Goal: Task Accomplishment & Management: Manage account settings

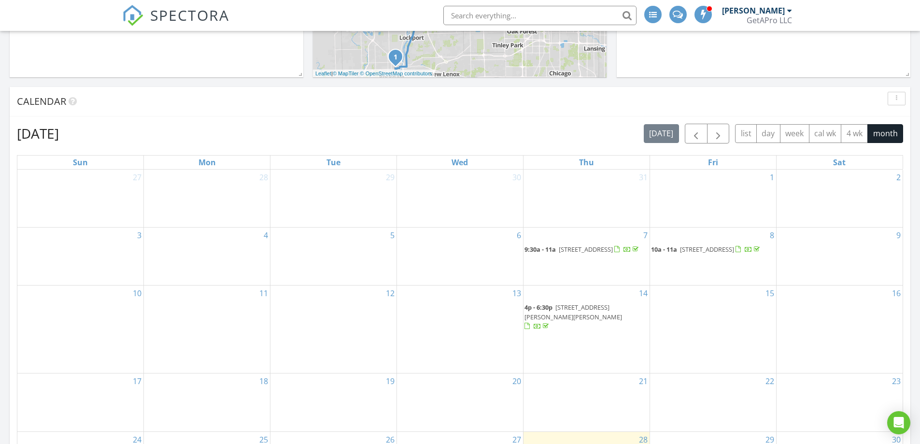
scroll to position [531, 0]
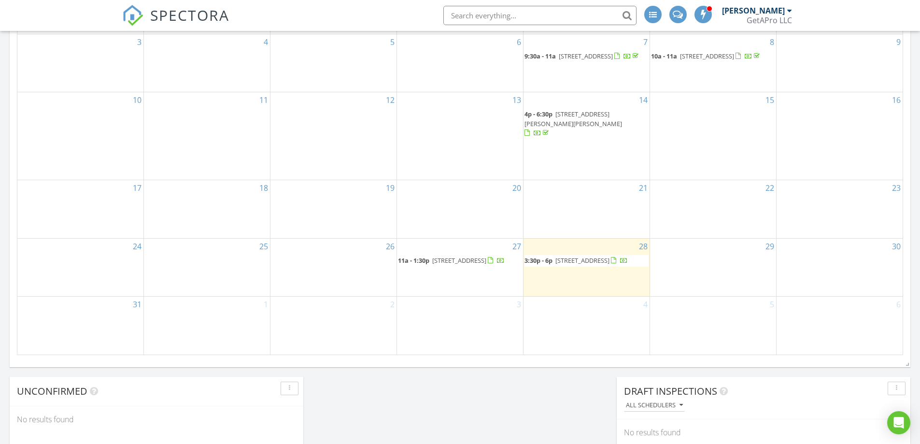
click at [456, 256] on span "434 Ingleside Ave, Aurora 60506" at bounding box center [459, 260] width 54 height 9
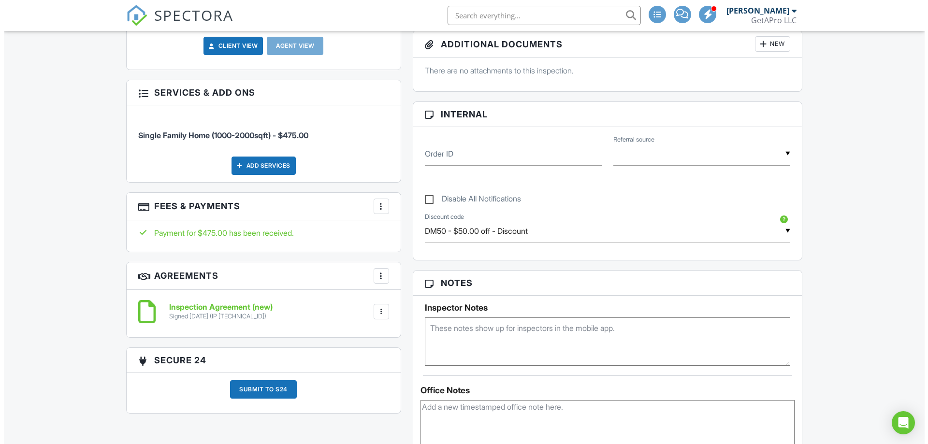
scroll to position [145, 0]
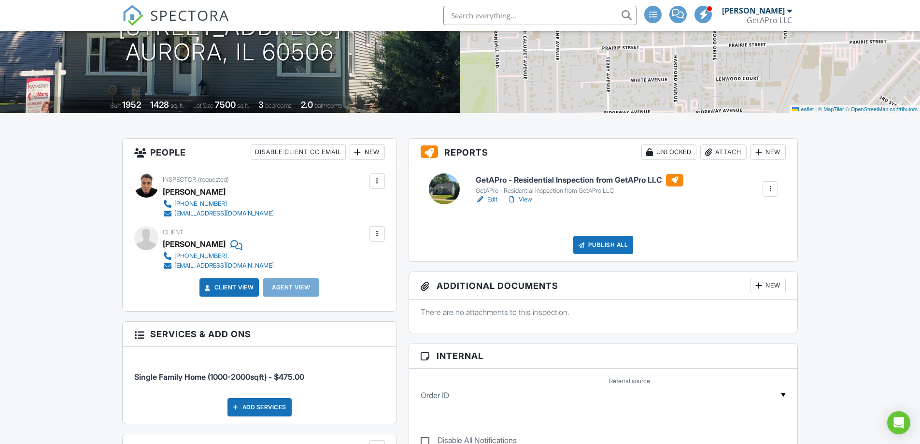
click at [368, 155] on div "New" at bounding box center [367, 151] width 35 height 15
click at [386, 203] on li "Client's Agent" at bounding box center [402, 206] width 95 height 24
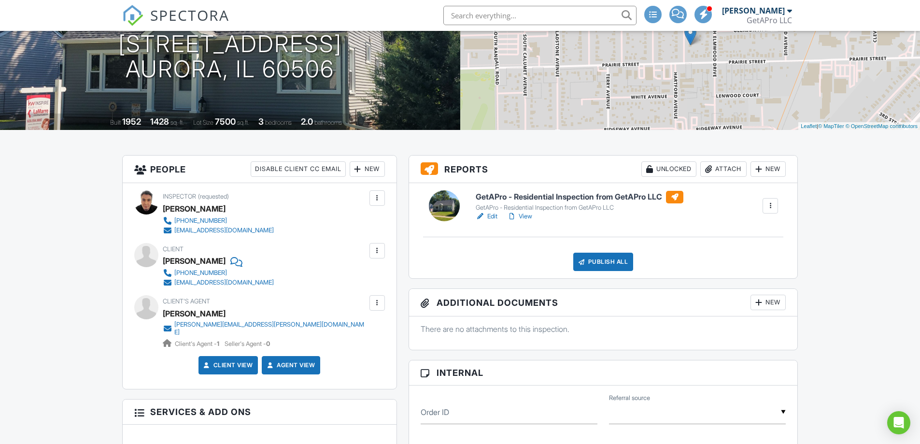
scroll to position [145, 0]
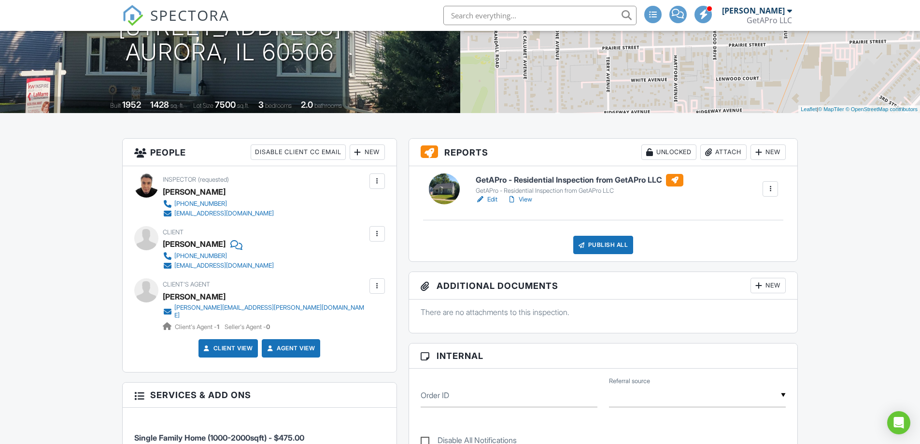
click at [531, 200] on link "View" at bounding box center [519, 200] width 25 height 10
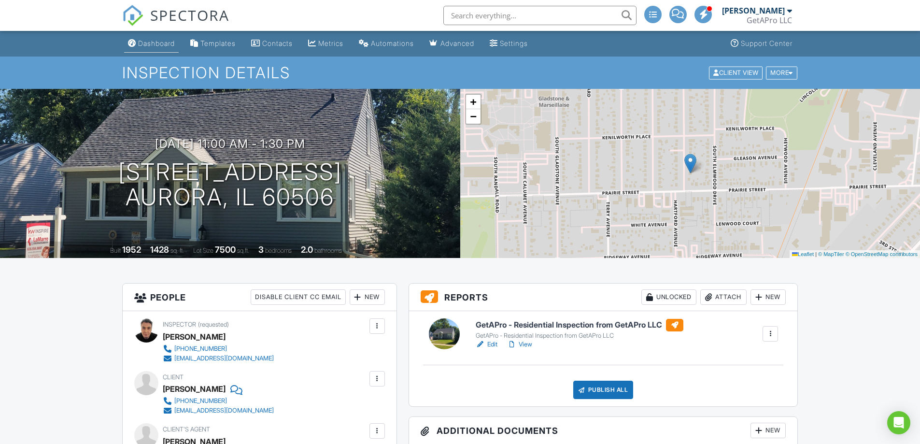
click at [159, 43] on div "Dashboard" at bounding box center [156, 43] width 37 height 8
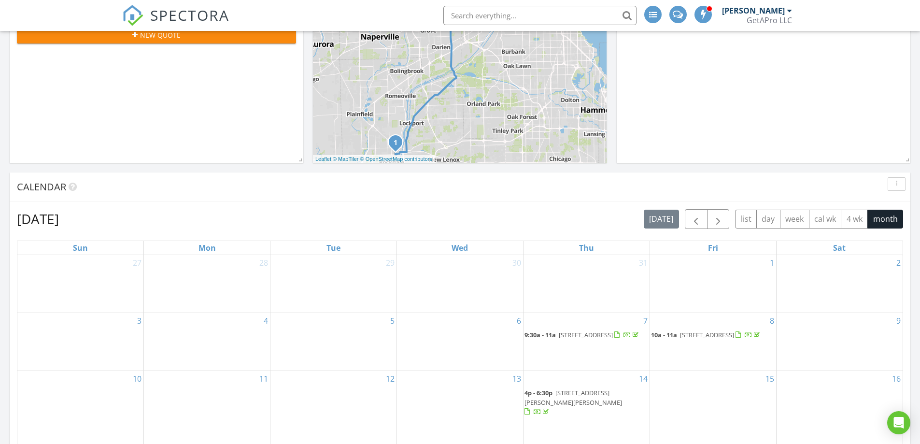
scroll to position [97, 0]
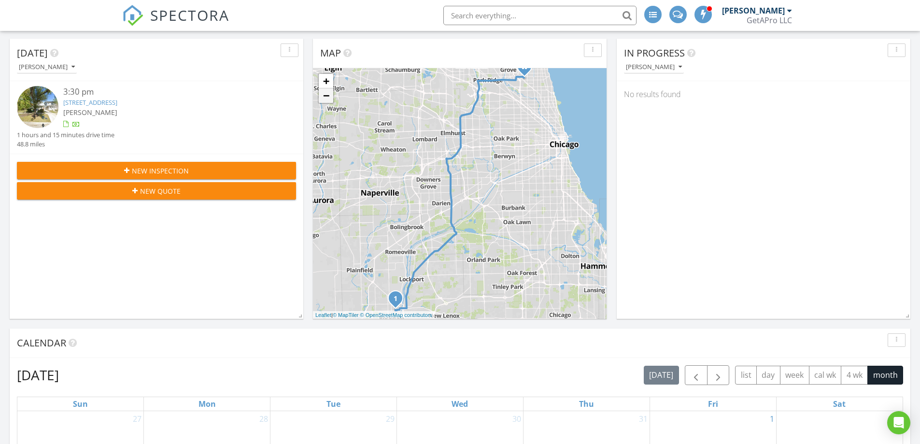
click at [325, 102] on link "−" at bounding box center [326, 95] width 14 height 14
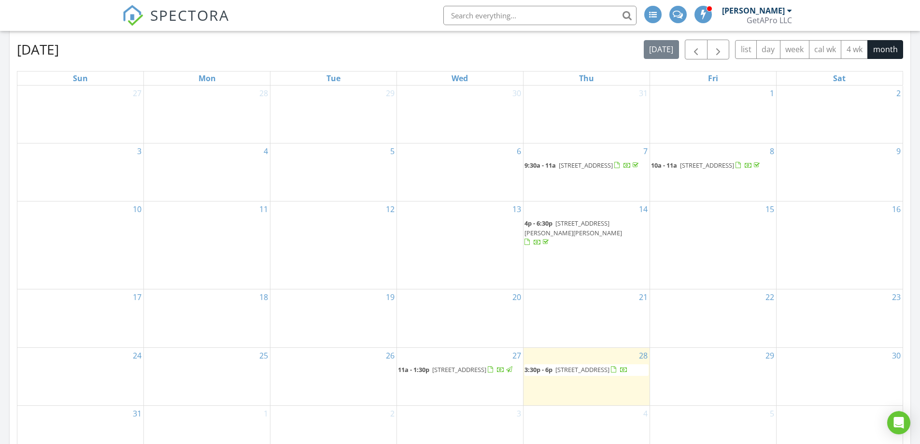
scroll to position [483, 0]
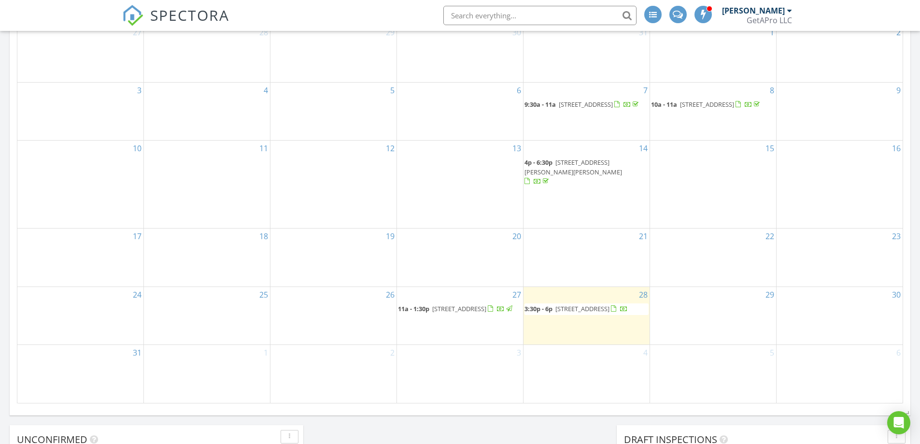
click at [599, 304] on span "3:30p - 6p 911 Richmond St, Joliet 60435" at bounding box center [576, 309] width 103 height 10
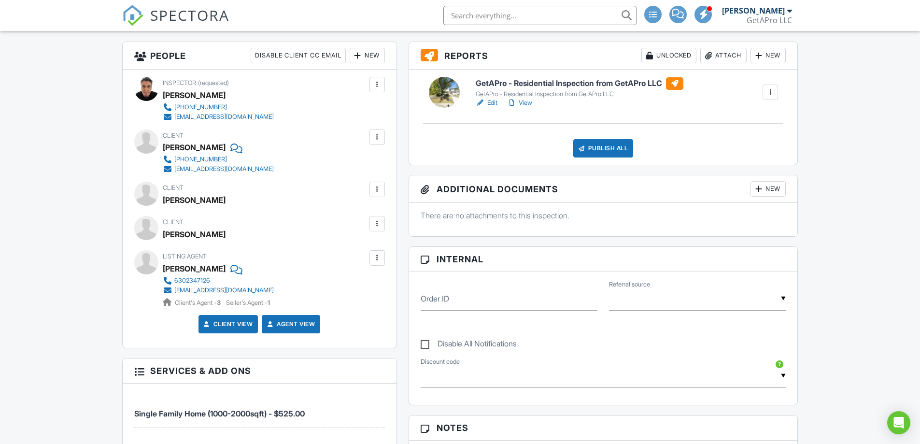
scroll to position [290, 0]
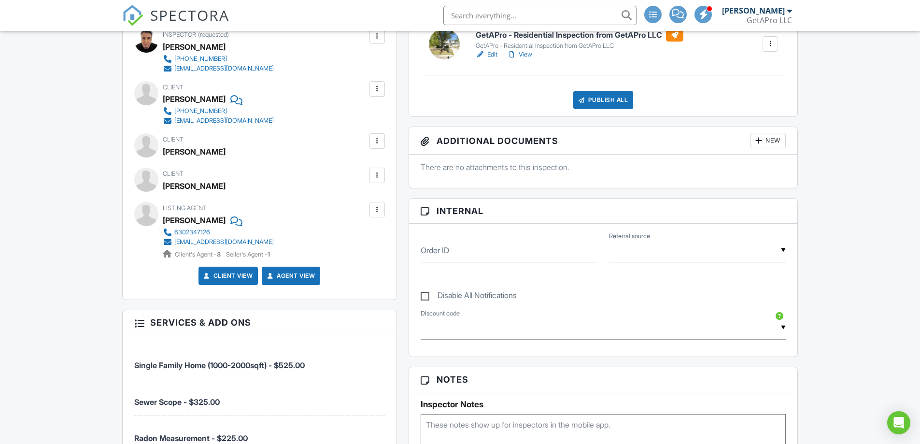
click at [379, 213] on div at bounding box center [377, 210] width 10 height 10
click at [362, 237] on li "Edit" at bounding box center [354, 239] width 49 height 24
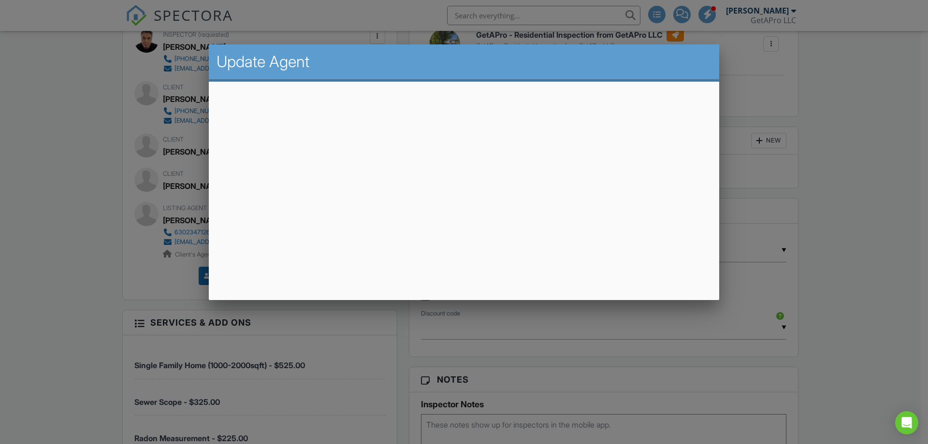
click at [883, 104] on div at bounding box center [464, 229] width 928 height 555
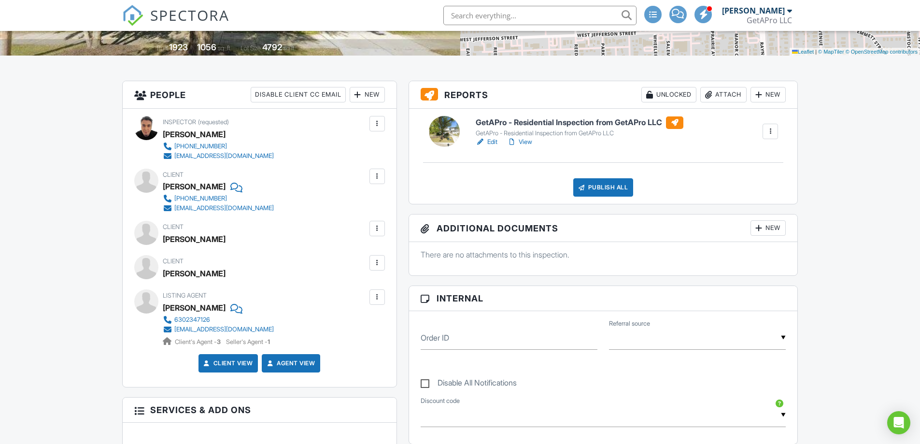
scroll to position [202, 0]
click at [376, 306] on div "Listing Agent Zachary Kraus 6302347126 zacharykrausrealtor@gmail.com Client's A…" at bounding box center [259, 318] width 251 height 57
click at [375, 304] on div at bounding box center [377, 297] width 15 height 15
click at [392, 293] on div "Inspector (requested) Mircea Maties (312) 889-3365 support@getapro.io Make Invi…" at bounding box center [260, 248] width 274 height 278
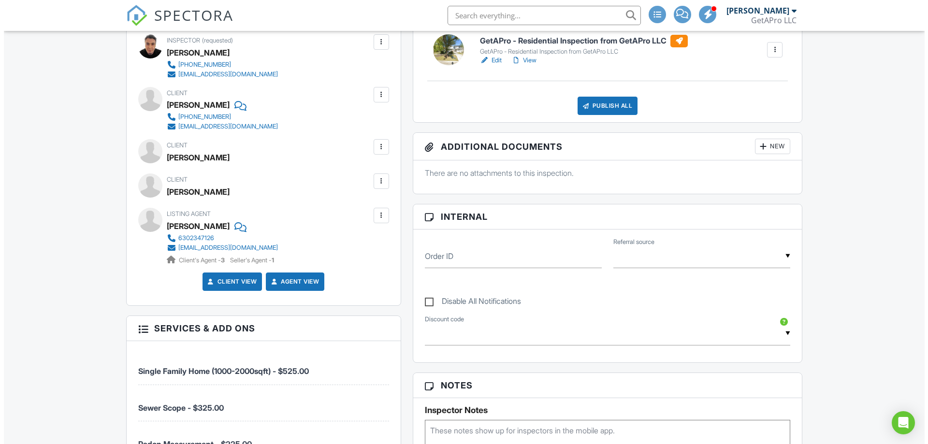
scroll to position [242, 0]
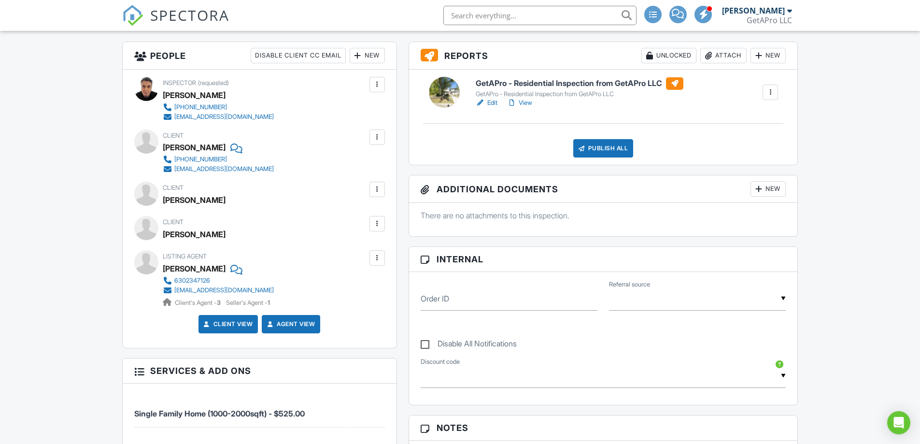
click at [370, 58] on div "New" at bounding box center [367, 55] width 35 height 15
click at [403, 107] on li "Client's Agent" at bounding box center [402, 109] width 95 height 24
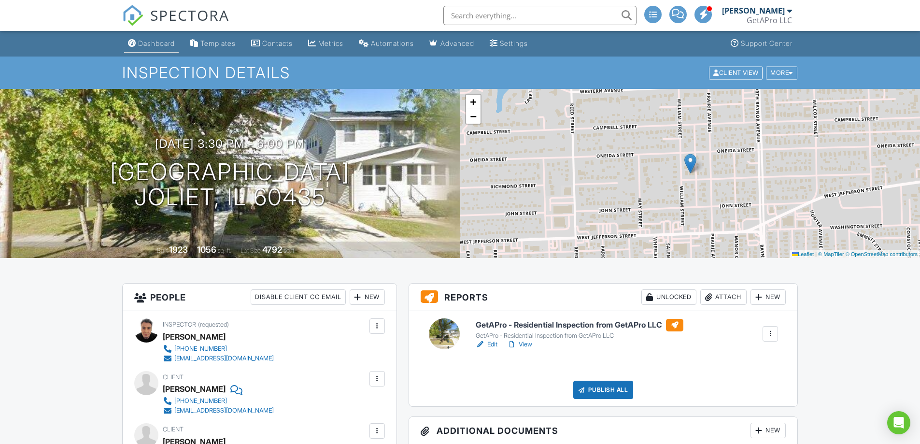
click at [157, 45] on div "Dashboard" at bounding box center [156, 43] width 37 height 8
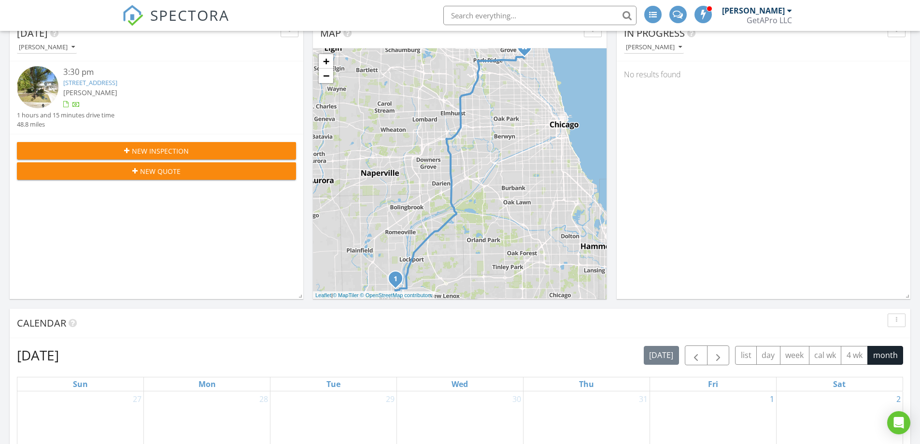
scroll to position [338, 0]
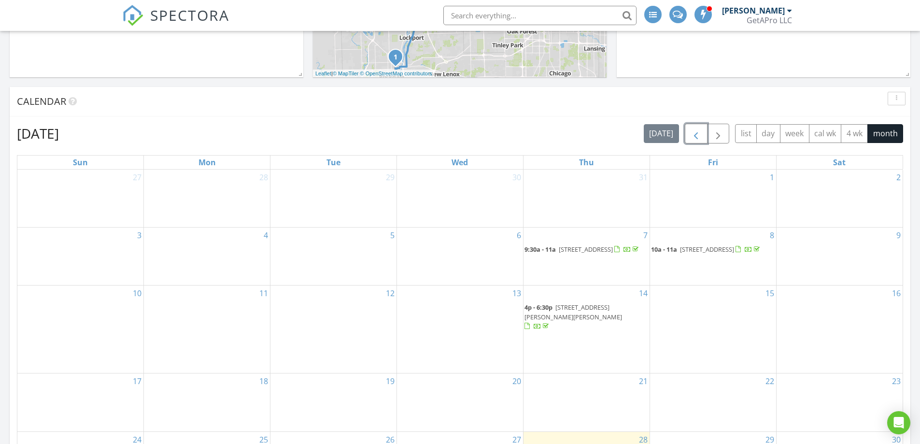
click at [697, 134] on span "button" at bounding box center [696, 134] width 12 height 12
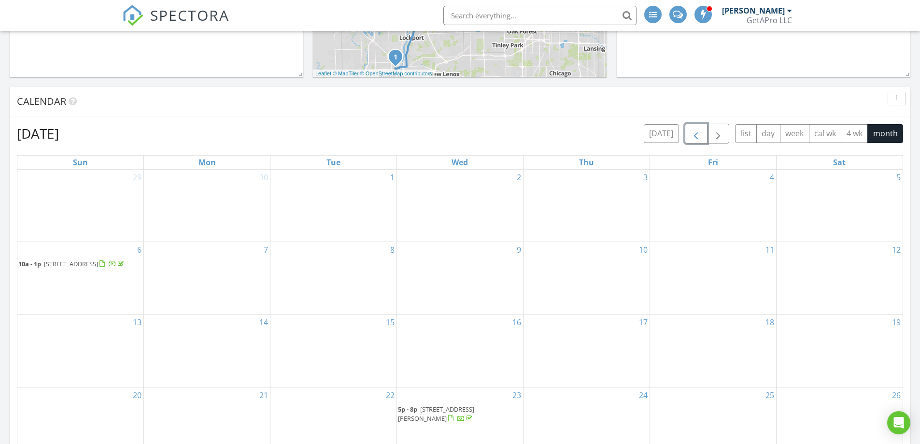
click at [696, 137] on span "button" at bounding box center [696, 134] width 12 height 12
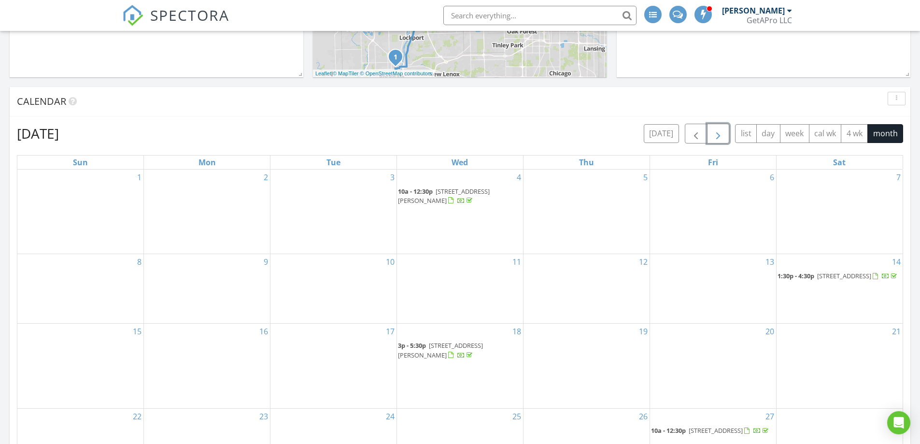
click at [722, 137] on span "button" at bounding box center [719, 134] width 12 height 12
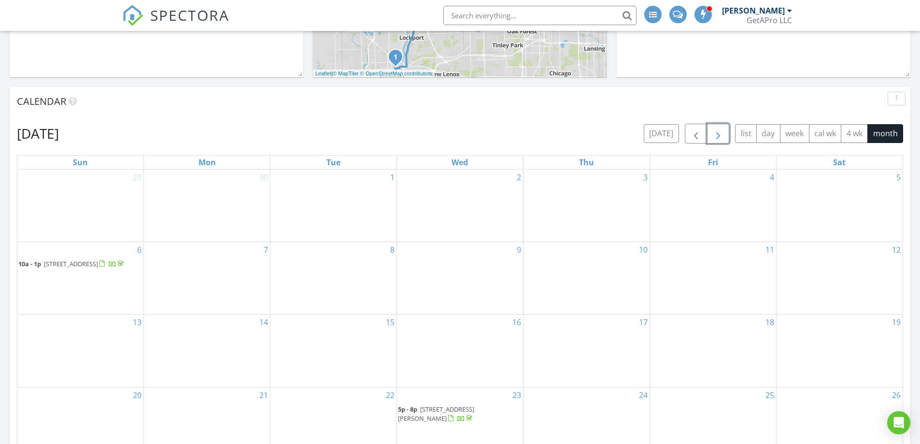
click at [719, 134] on span "button" at bounding box center [719, 134] width 12 height 12
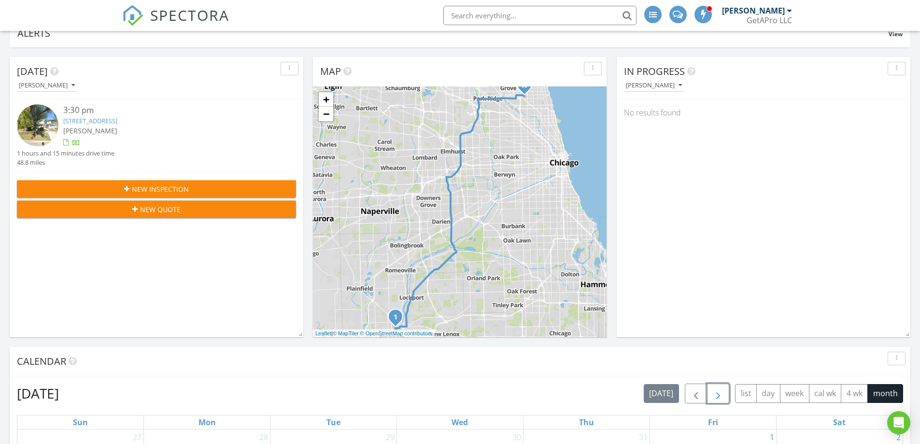
scroll to position [0, 0]
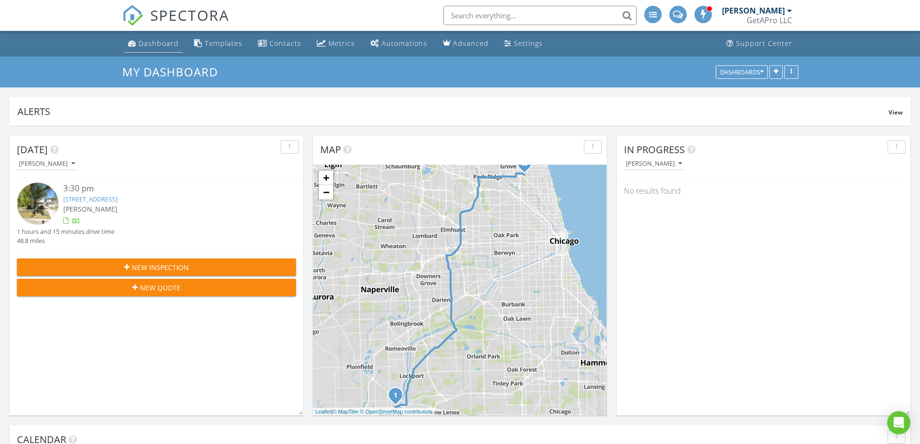
click at [157, 43] on div "Dashboard" at bounding box center [159, 43] width 40 height 9
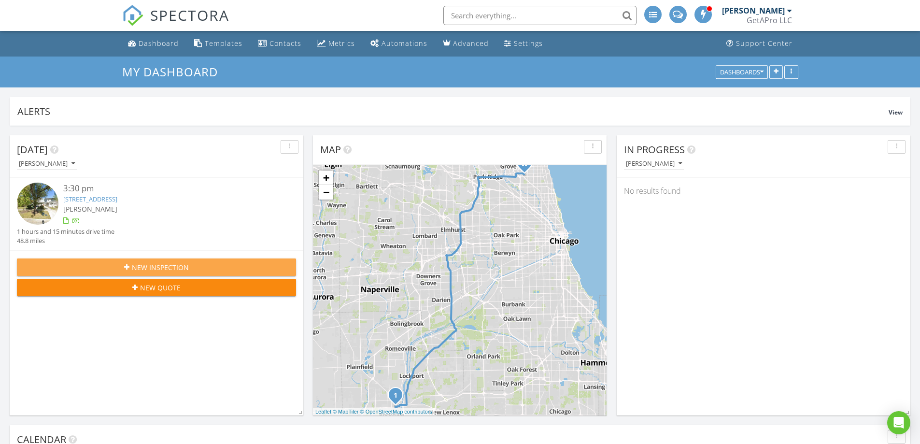
click at [167, 266] on span "New Inspection" at bounding box center [160, 267] width 57 height 10
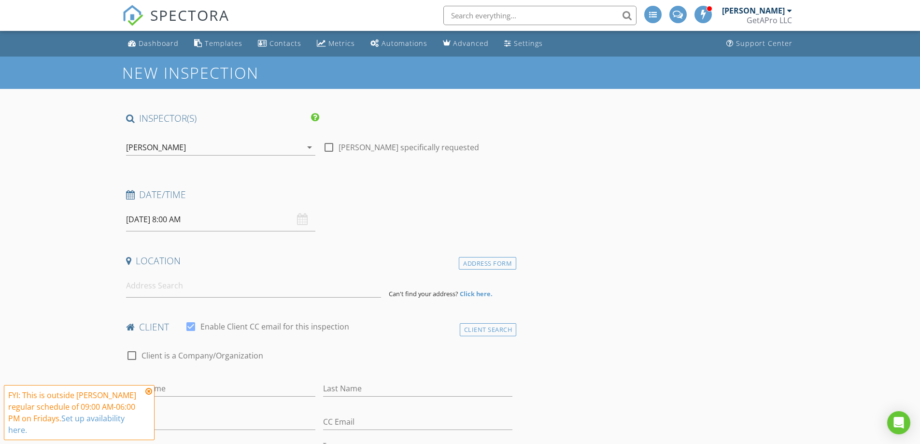
click at [154, 31] on link "SPECTORA" at bounding box center [175, 23] width 107 height 20
click at [157, 45] on div "Dashboard" at bounding box center [159, 43] width 40 height 9
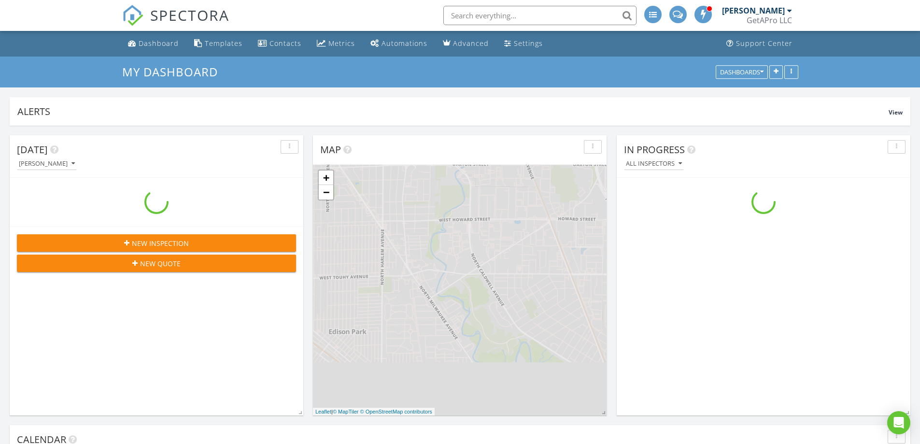
scroll to position [894, 935]
